Goal: Task Accomplishment & Management: Use online tool/utility

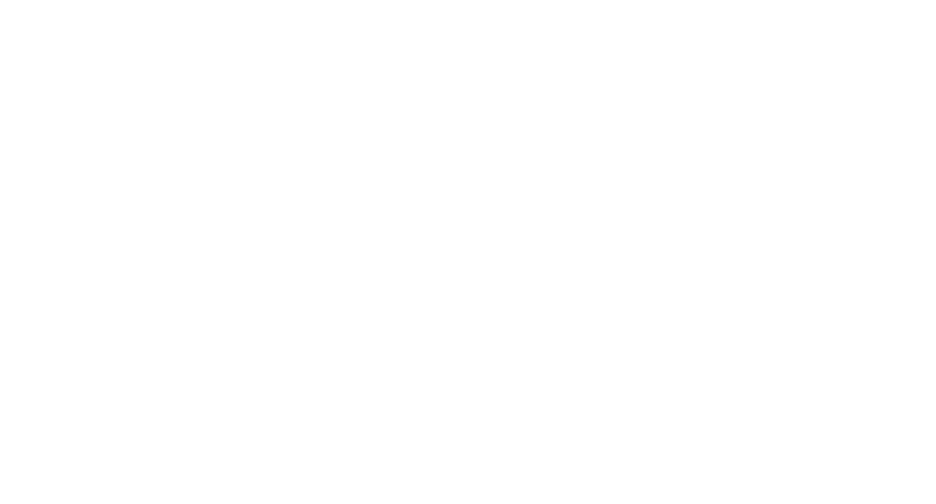
type input "[EMAIL_ADDRESS][DOMAIN_NAME]"
click at [0, 0] on input "Sign In" at bounding box center [0, 0] width 0 height 0
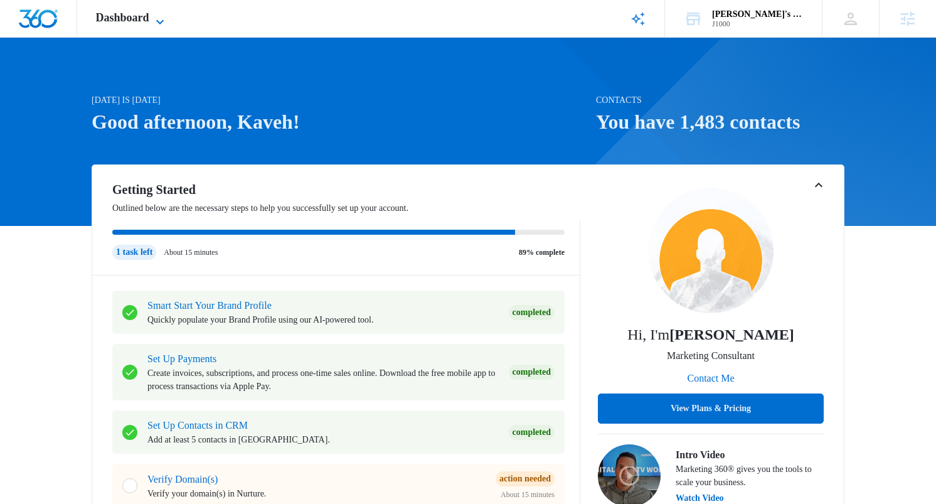
click at [159, 18] on icon at bounding box center [159, 21] width 15 height 15
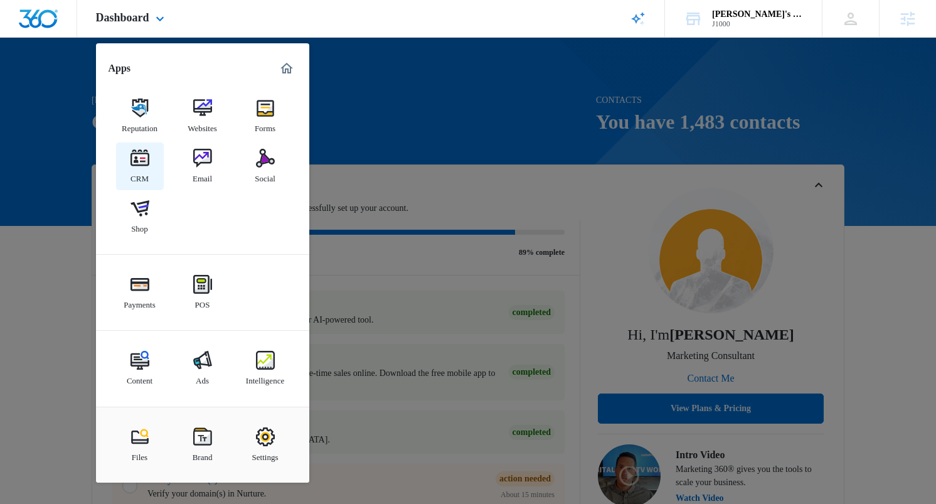
click at [140, 166] on img at bounding box center [139, 158] width 19 height 19
